Goal: Check status: Check status

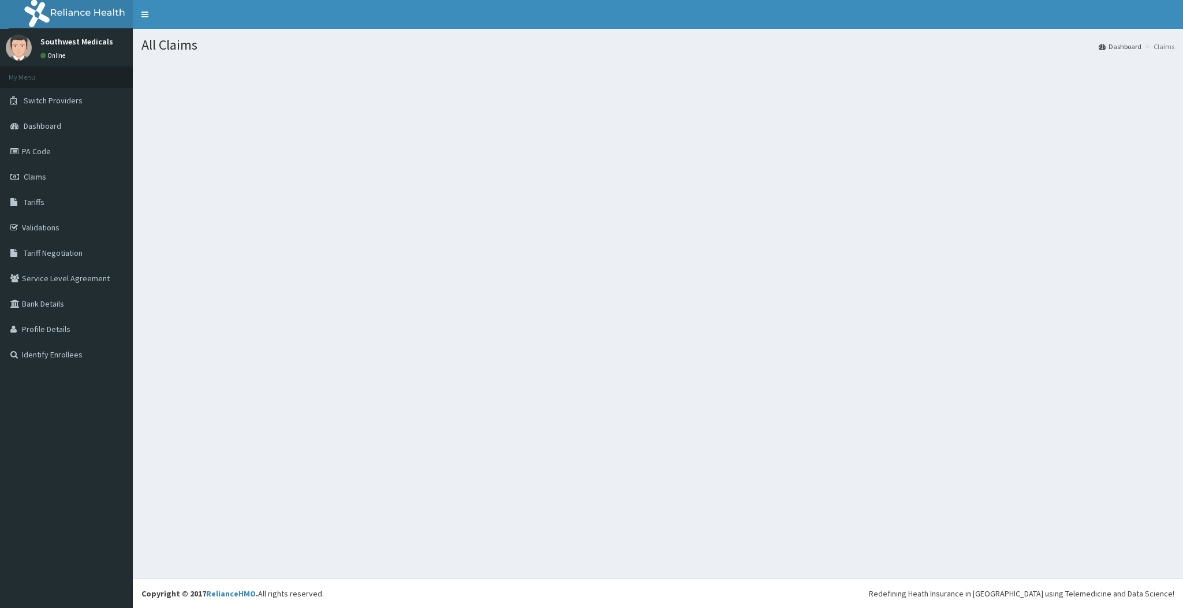
click at [33, 175] on span "Claims" at bounding box center [35, 177] width 23 height 10
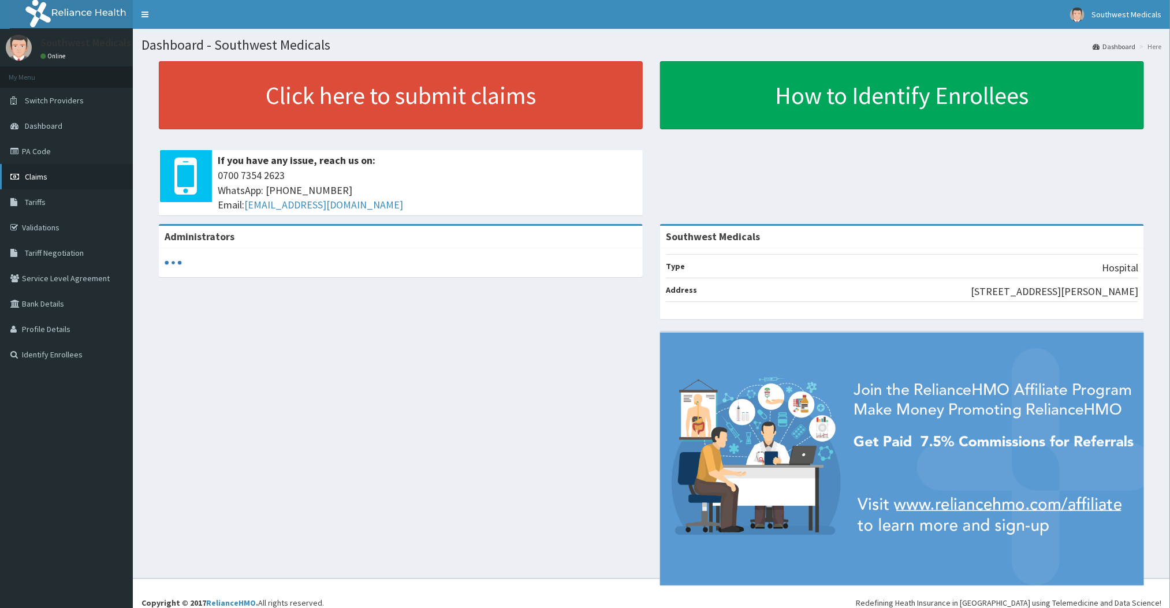
click at [40, 184] on link "Claims" at bounding box center [66, 176] width 133 height 25
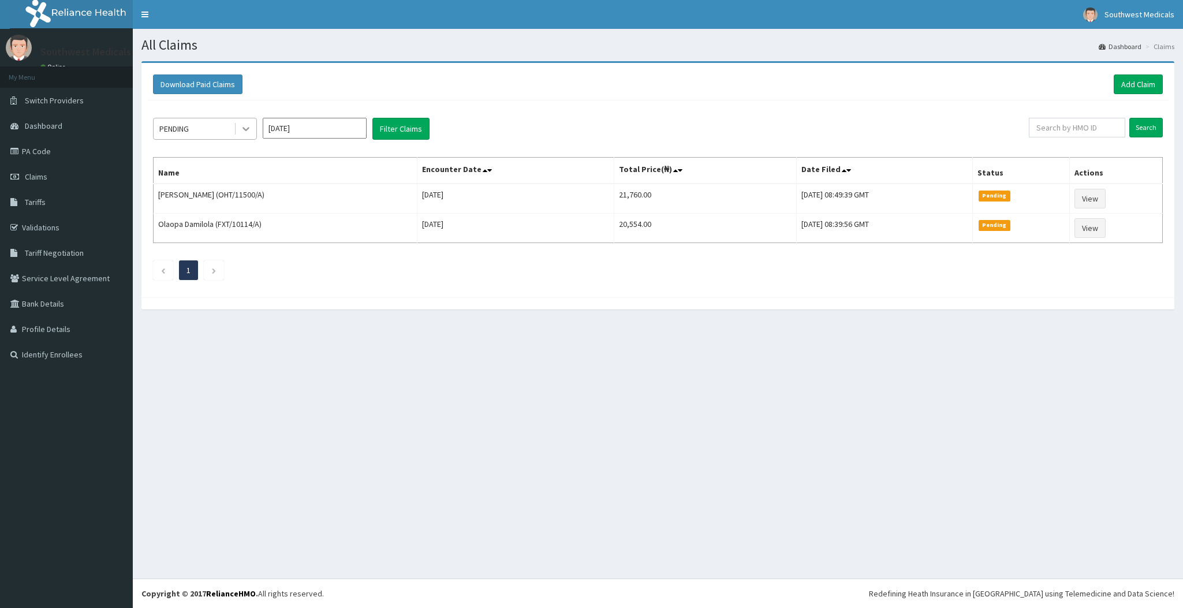
click at [238, 131] on div at bounding box center [246, 128] width 21 height 21
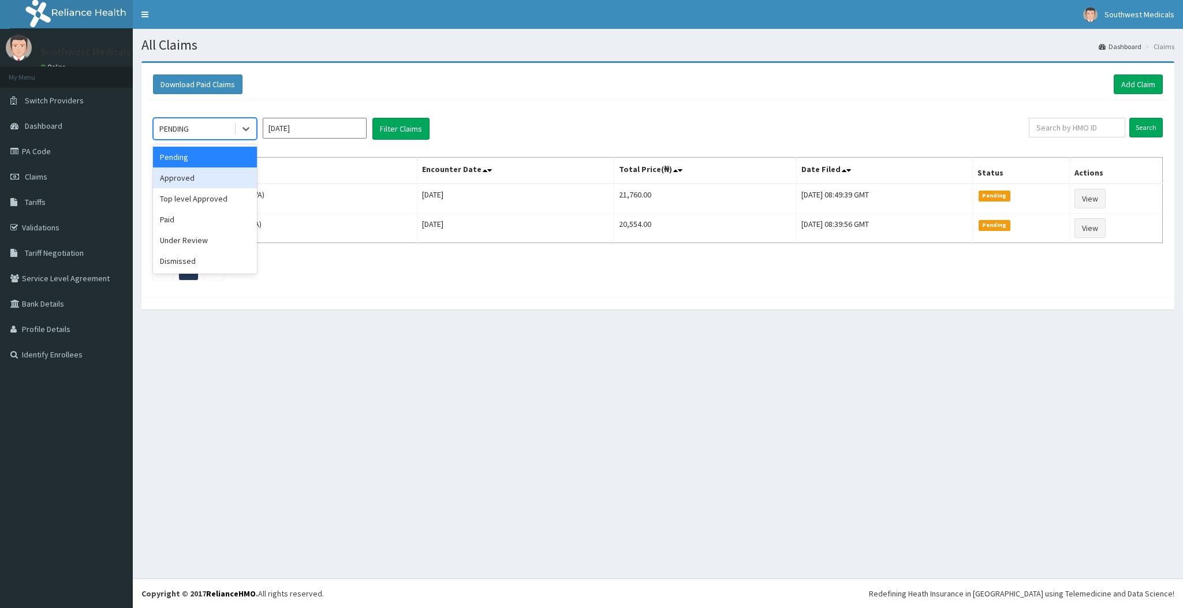
click at [196, 177] on div "Approved" at bounding box center [205, 177] width 104 height 21
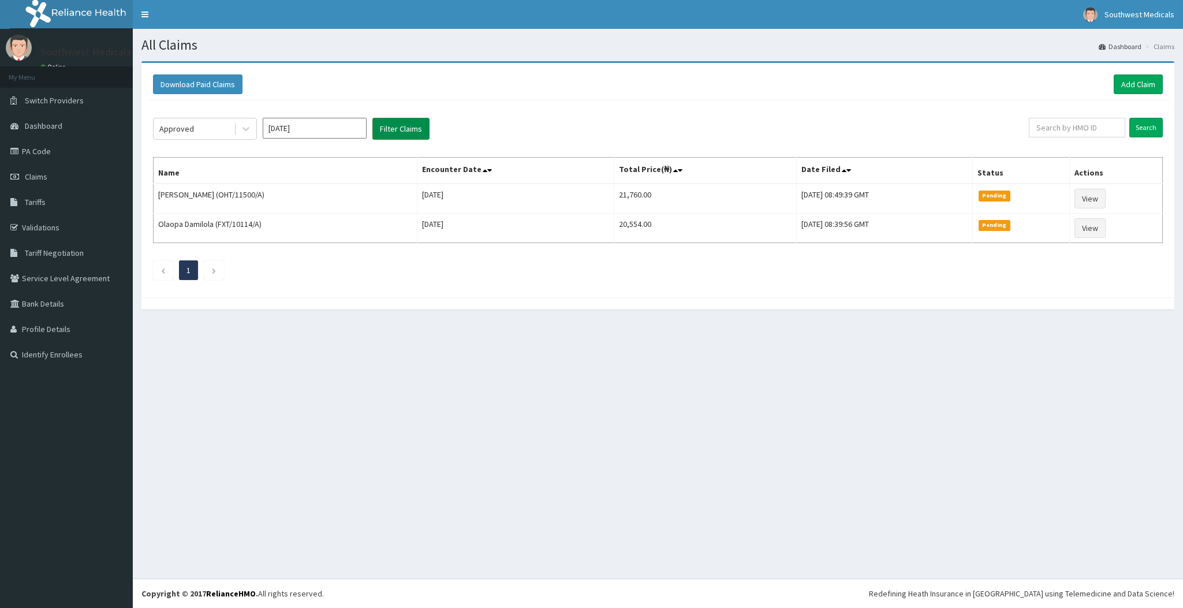
click at [411, 122] on button "Filter Claims" at bounding box center [400, 129] width 57 height 22
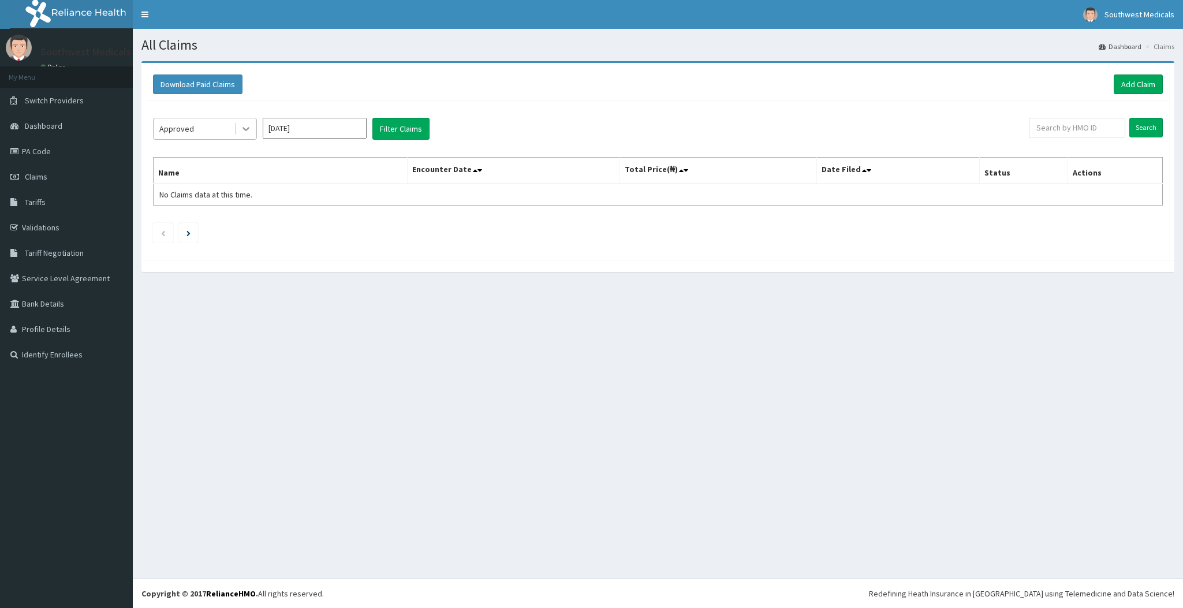
click at [249, 137] on div at bounding box center [246, 128] width 21 height 21
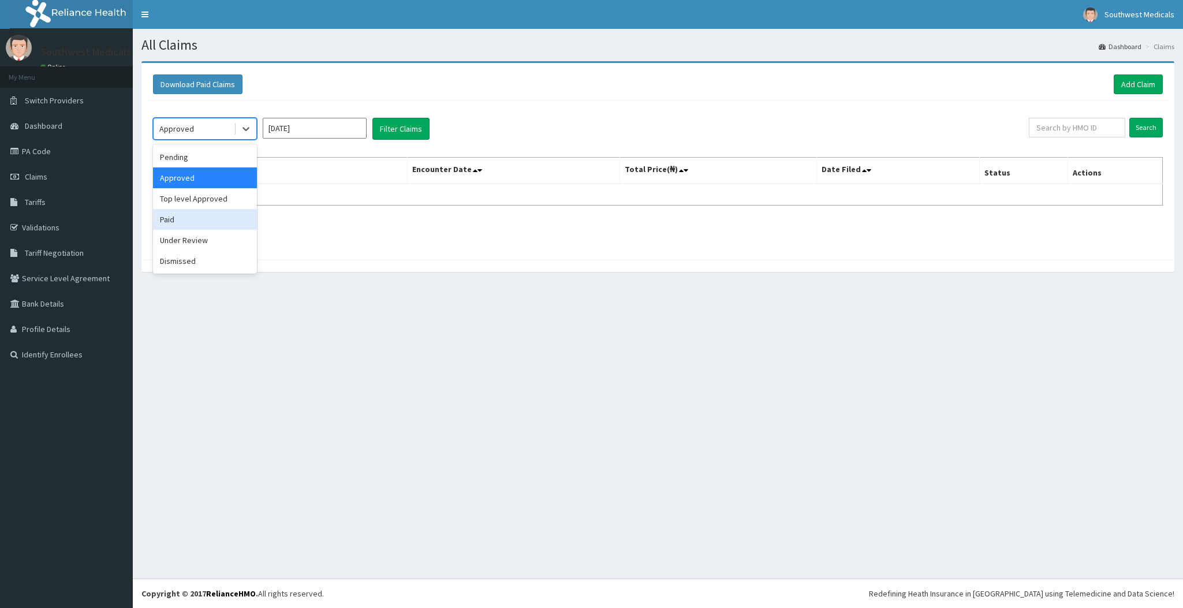
click at [210, 220] on div "Paid" at bounding box center [205, 219] width 104 height 21
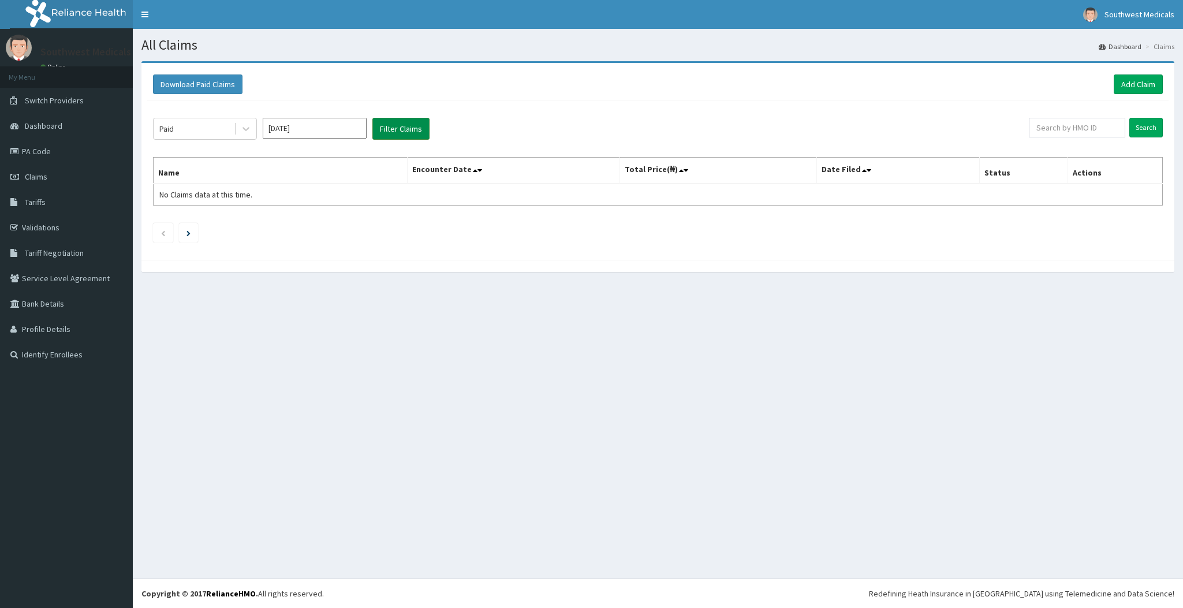
click at [405, 126] on button "Filter Claims" at bounding box center [400, 129] width 57 height 22
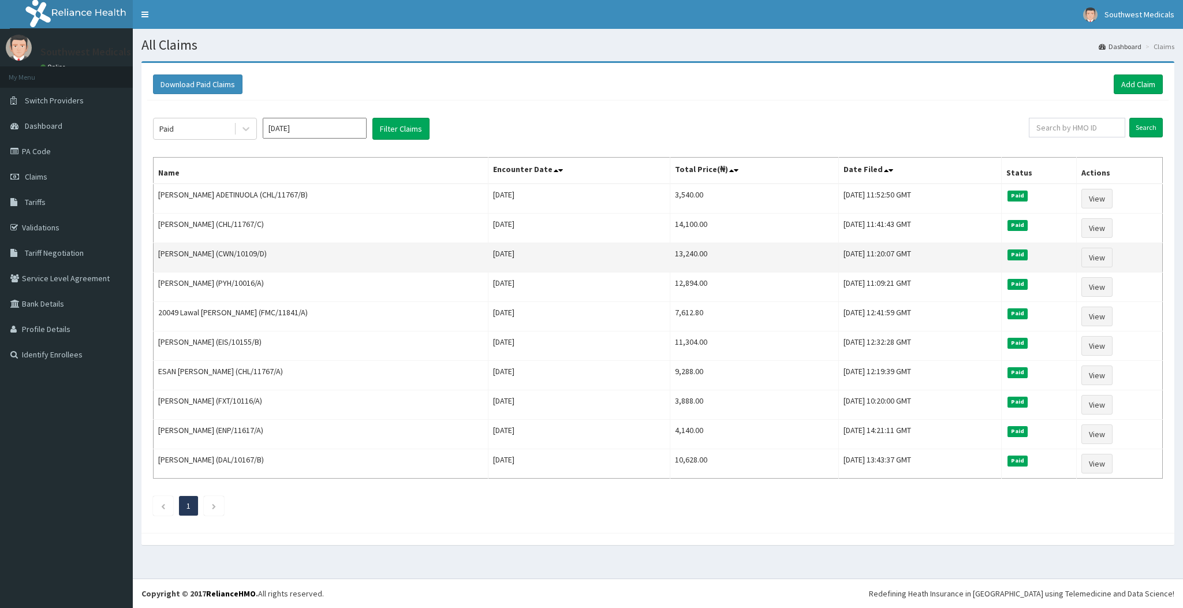
click at [382, 251] on td "[PERSON_NAME] (CWN/10109/D)" at bounding box center [321, 257] width 335 height 29
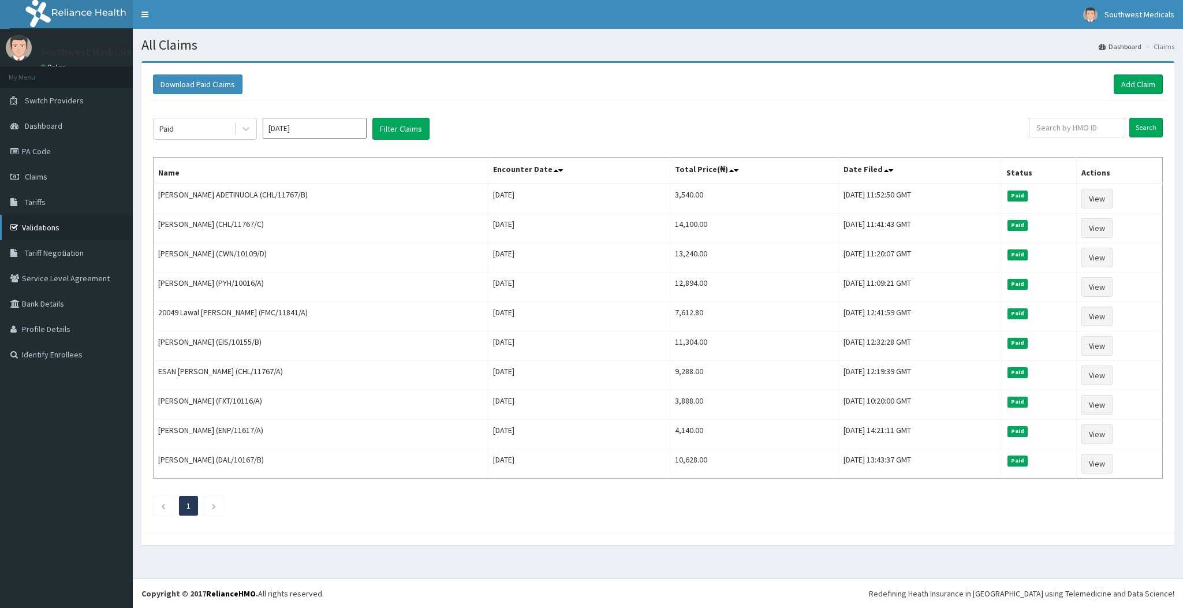
click at [73, 232] on link "Validations" at bounding box center [66, 227] width 133 height 25
